Goal: Information Seeking & Learning: Learn about a topic

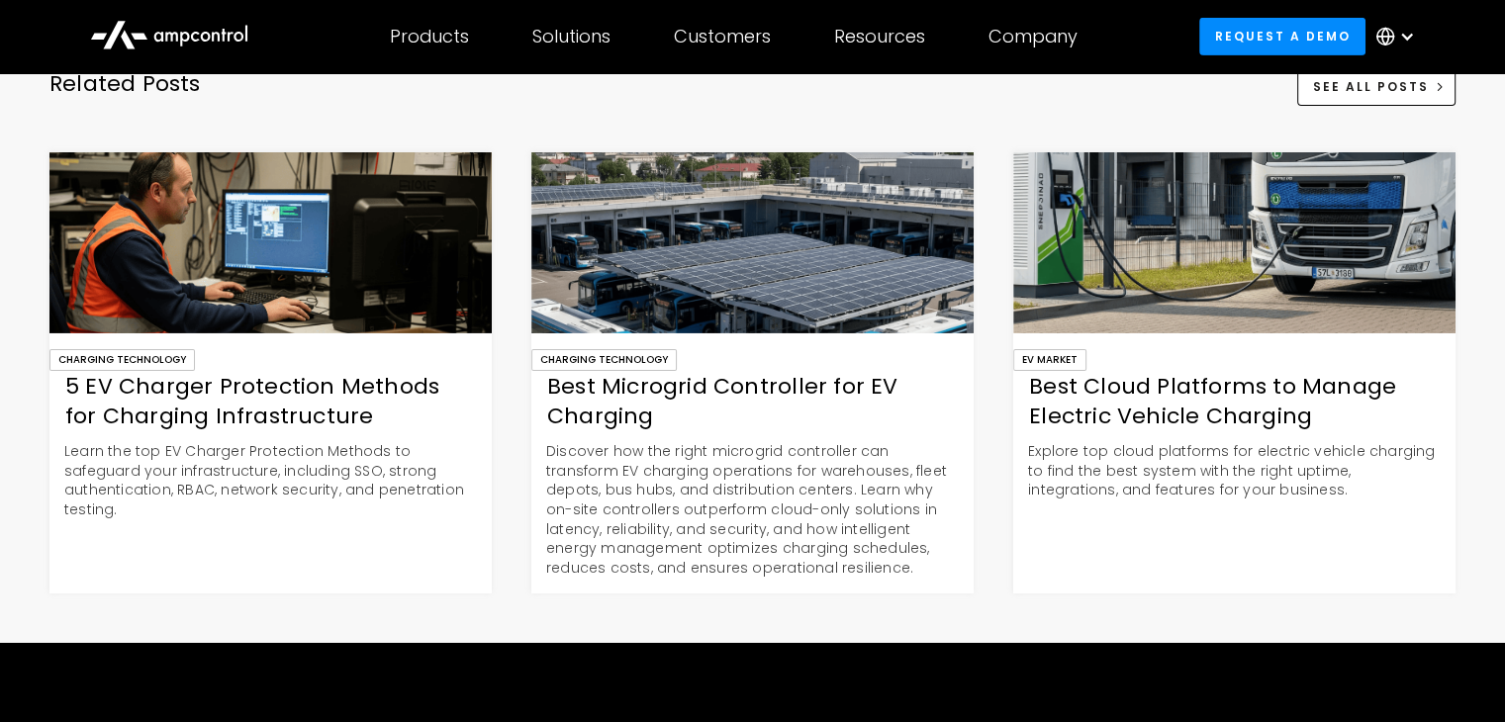
scroll to position [6609, 0]
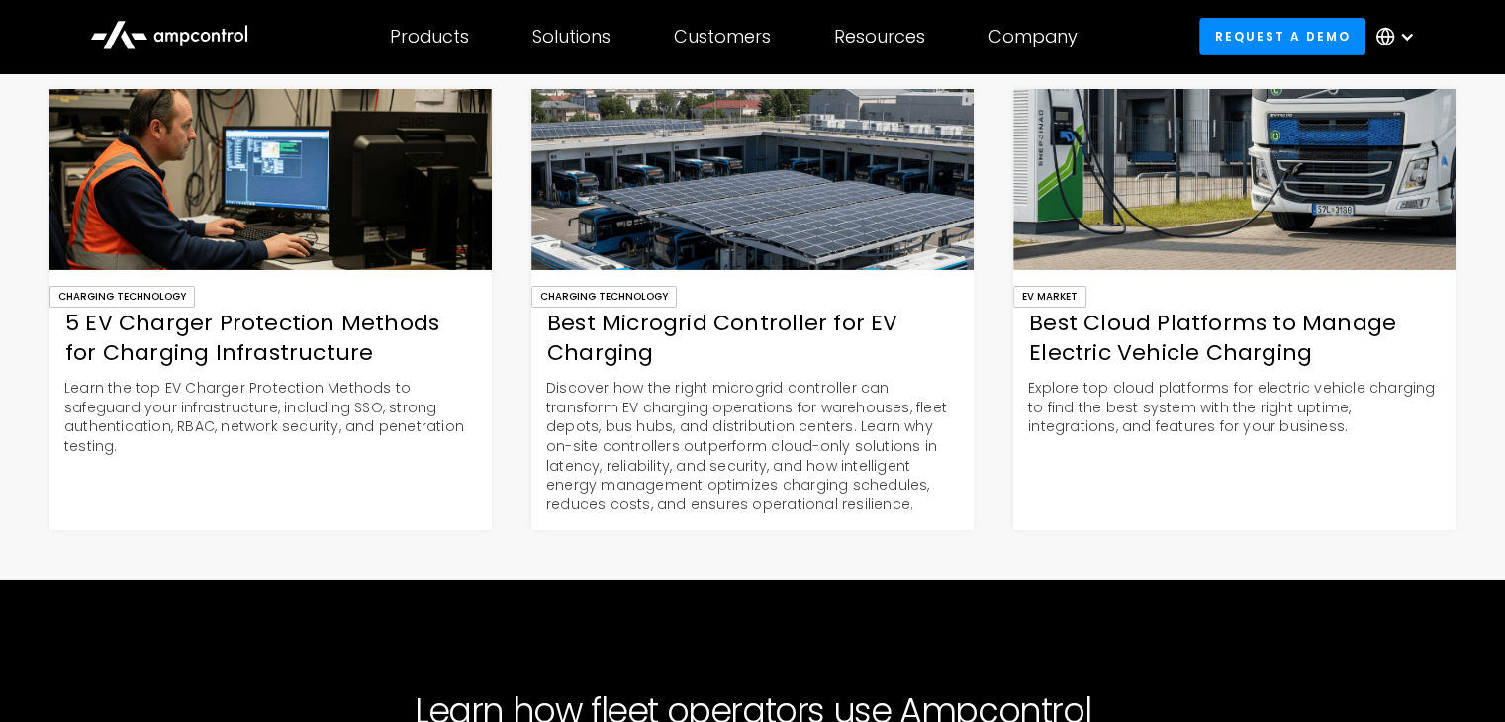
click at [1220, 347] on div "Best Cloud Platforms to Manage Electric Vehicle Charging" at bounding box center [1234, 339] width 442 height 61
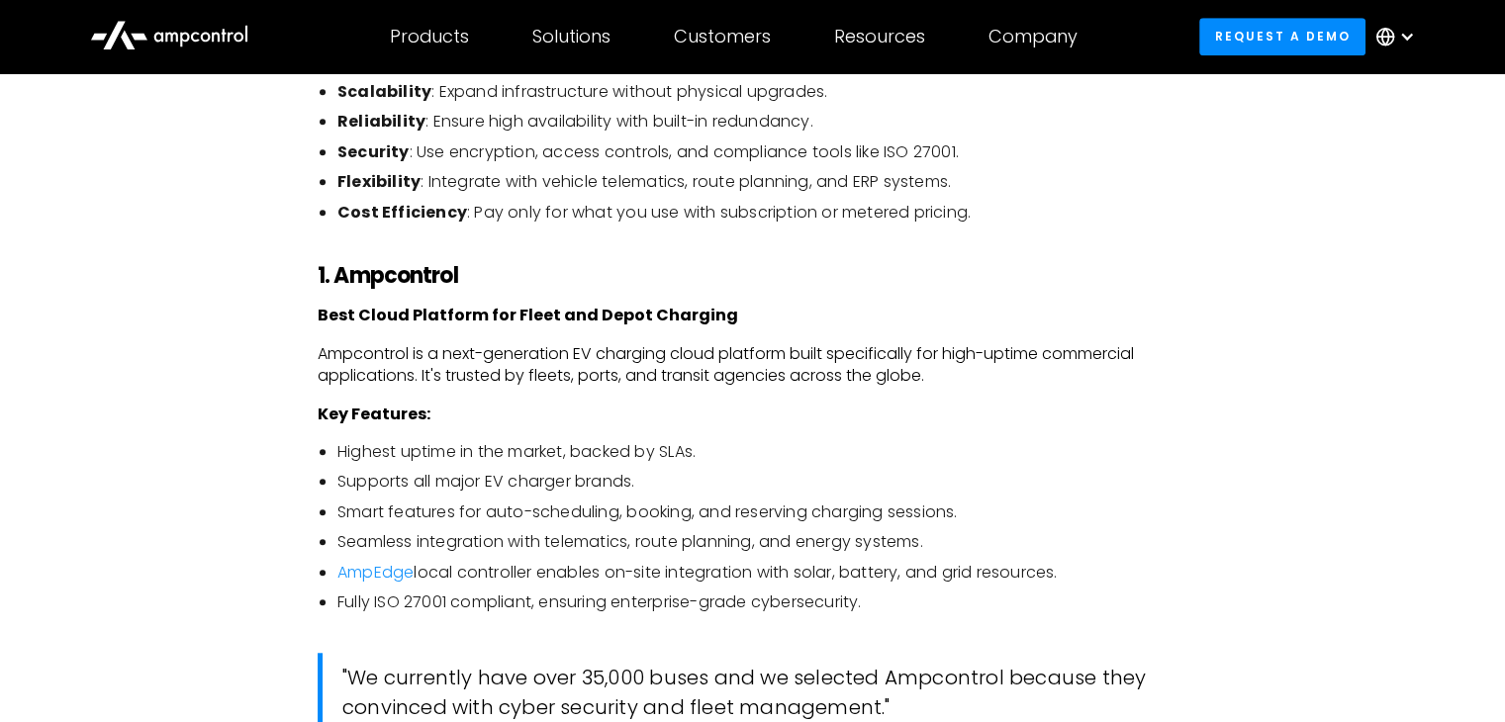
scroll to position [1449, 0]
